Goal: Understand process/instructions: Learn how to perform a task or action

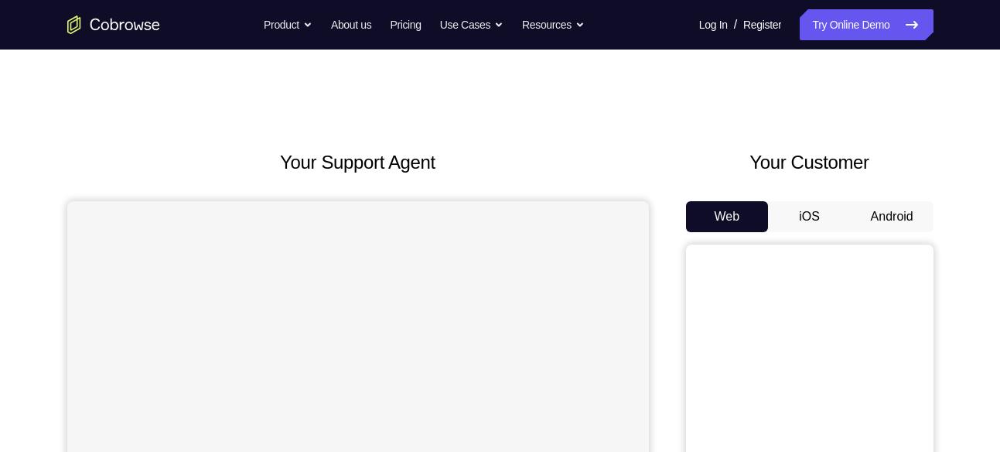
click at [906, 229] on button "Android" at bounding box center [892, 216] width 83 height 31
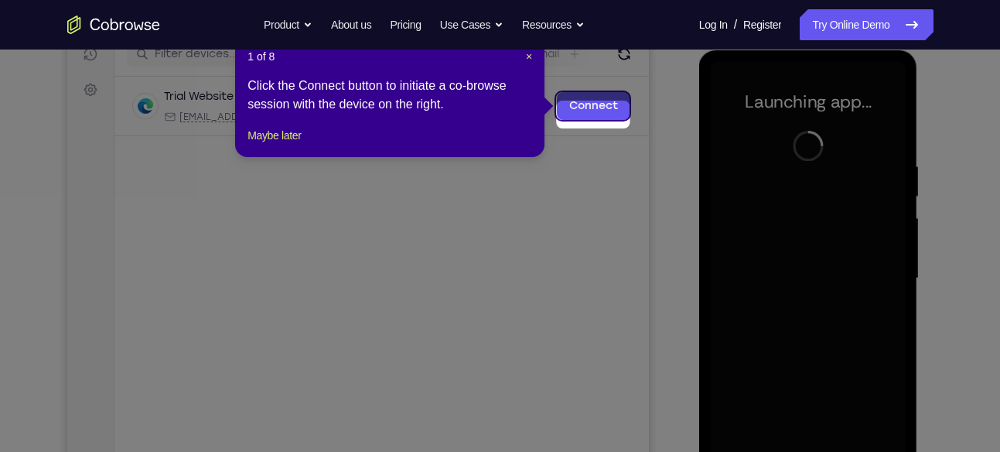
scroll to position [197, 0]
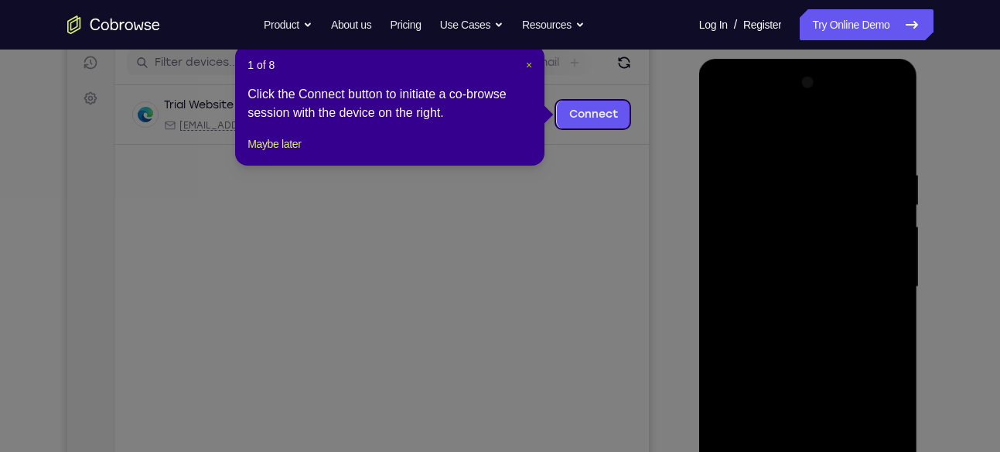
click at [528, 67] on span "×" at bounding box center [529, 65] width 6 height 12
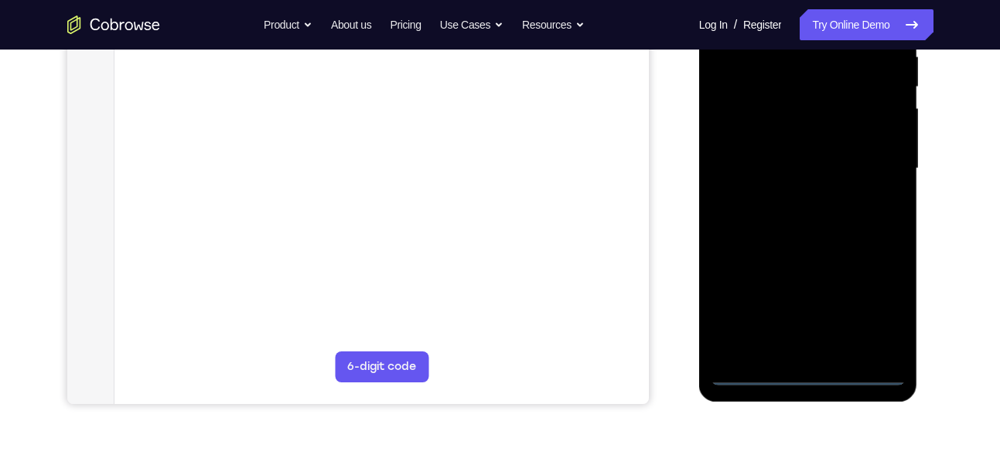
scroll to position [317, 0]
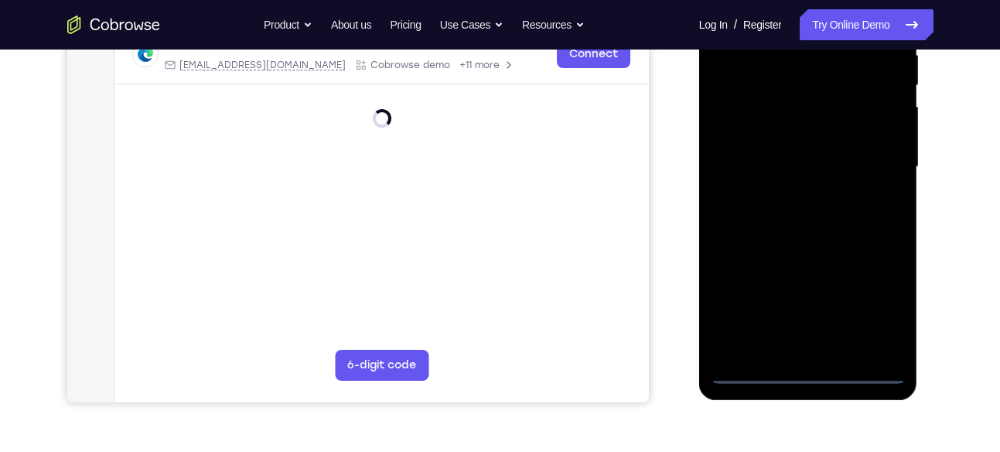
click at [804, 380] on div at bounding box center [808, 166] width 195 height 433
click at [883, 292] on div at bounding box center [808, 166] width 195 height 433
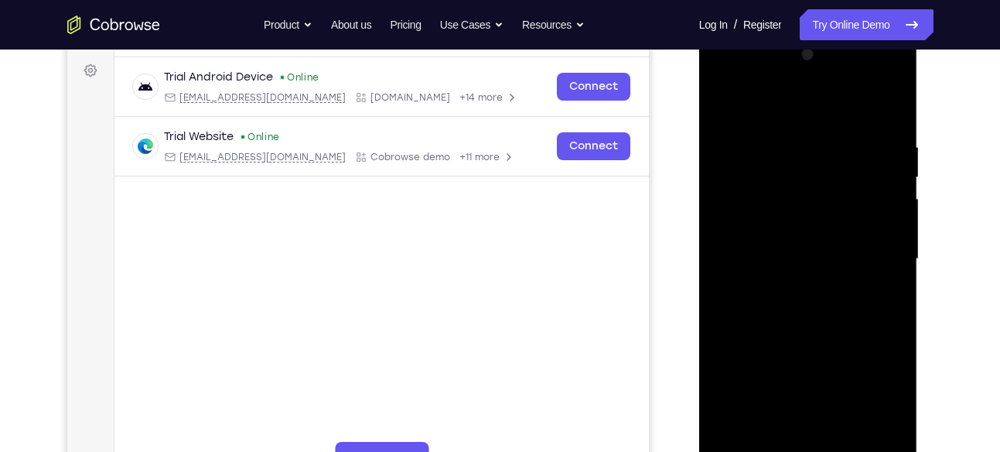
scroll to position [218, 0]
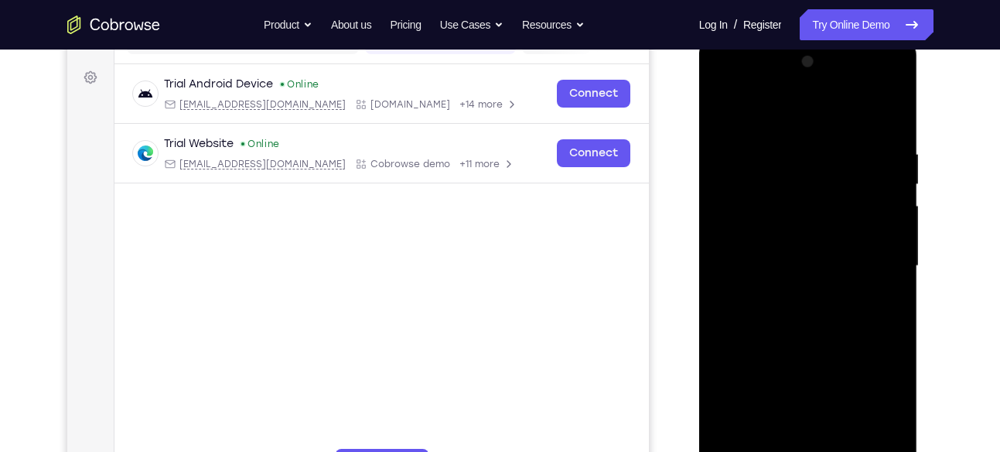
click at [718, 84] on div at bounding box center [808, 266] width 195 height 433
click at [723, 83] on div at bounding box center [808, 266] width 195 height 433
click at [870, 255] on div at bounding box center [808, 266] width 195 height 433
click at [787, 290] on div at bounding box center [808, 266] width 195 height 433
click at [805, 248] on div at bounding box center [808, 266] width 195 height 433
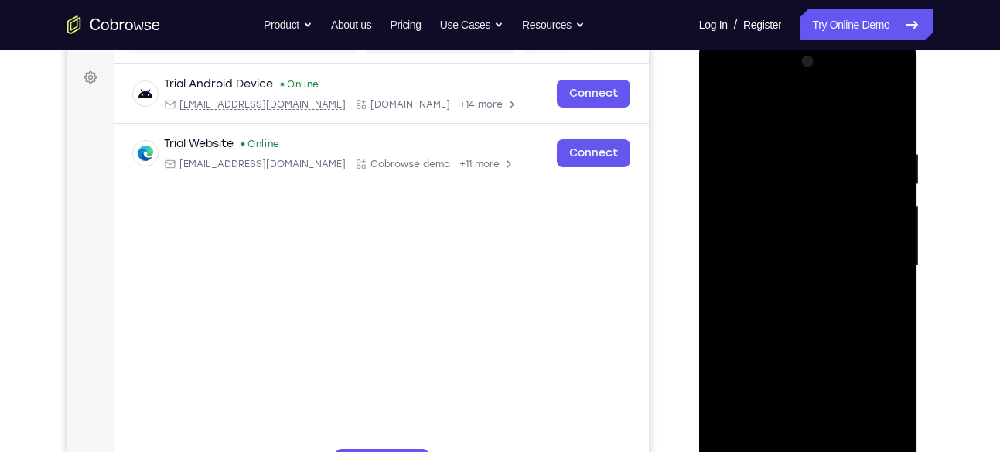
click at [805, 390] on div at bounding box center [808, 266] width 195 height 433
click at [769, 237] on div at bounding box center [808, 266] width 195 height 433
click at [769, 261] on div at bounding box center [808, 266] width 195 height 433
click at [815, 302] on div at bounding box center [808, 266] width 195 height 433
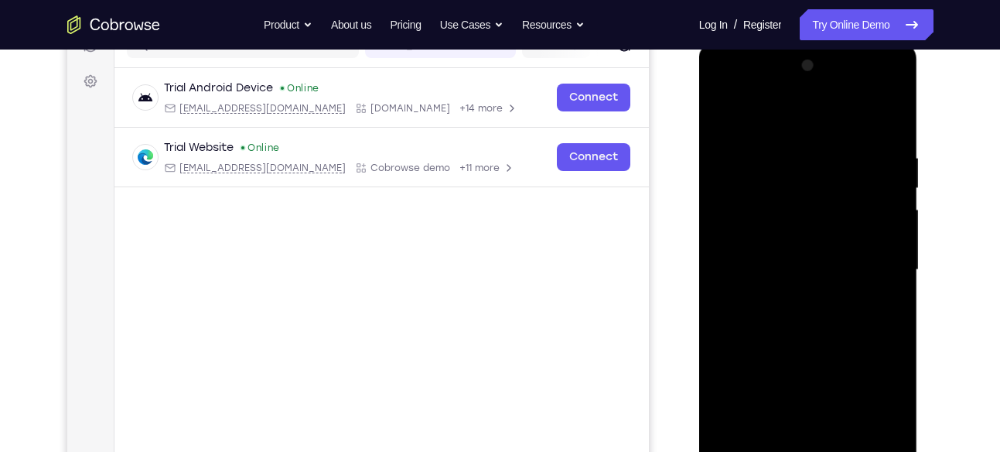
scroll to position [210, 0]
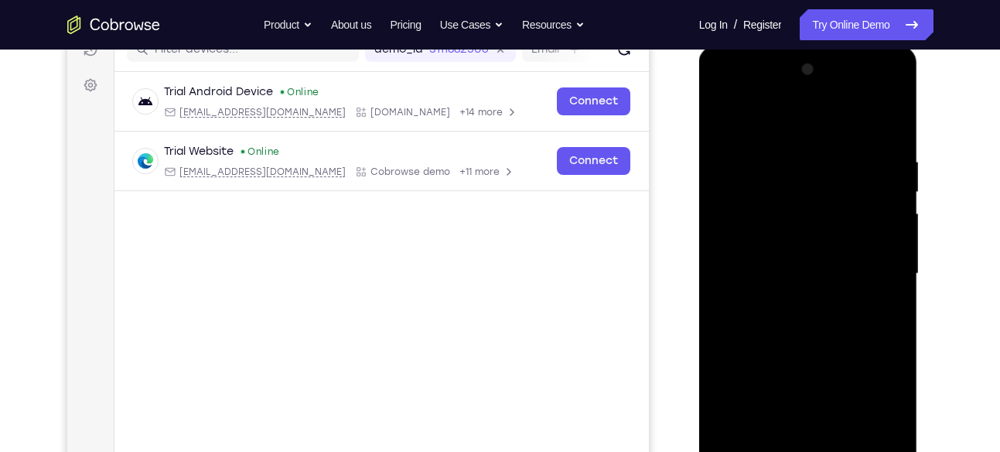
click at [868, 92] on div at bounding box center [808, 273] width 195 height 433
click at [870, 92] on div at bounding box center [808, 273] width 195 height 433
